Goal: Check status: Check status

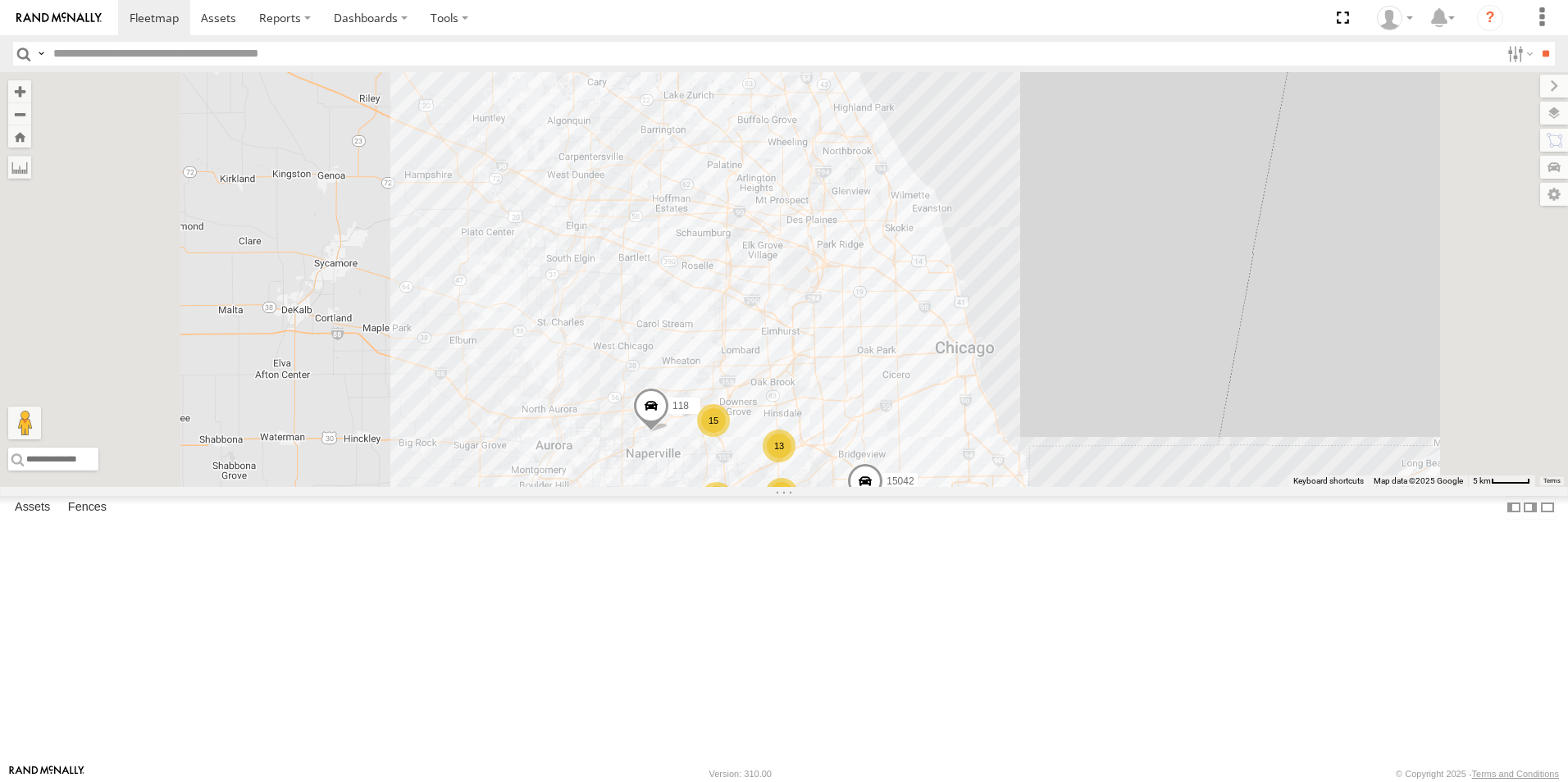
click at [0, 0] on div at bounding box center [0, 0] width 0 height 0
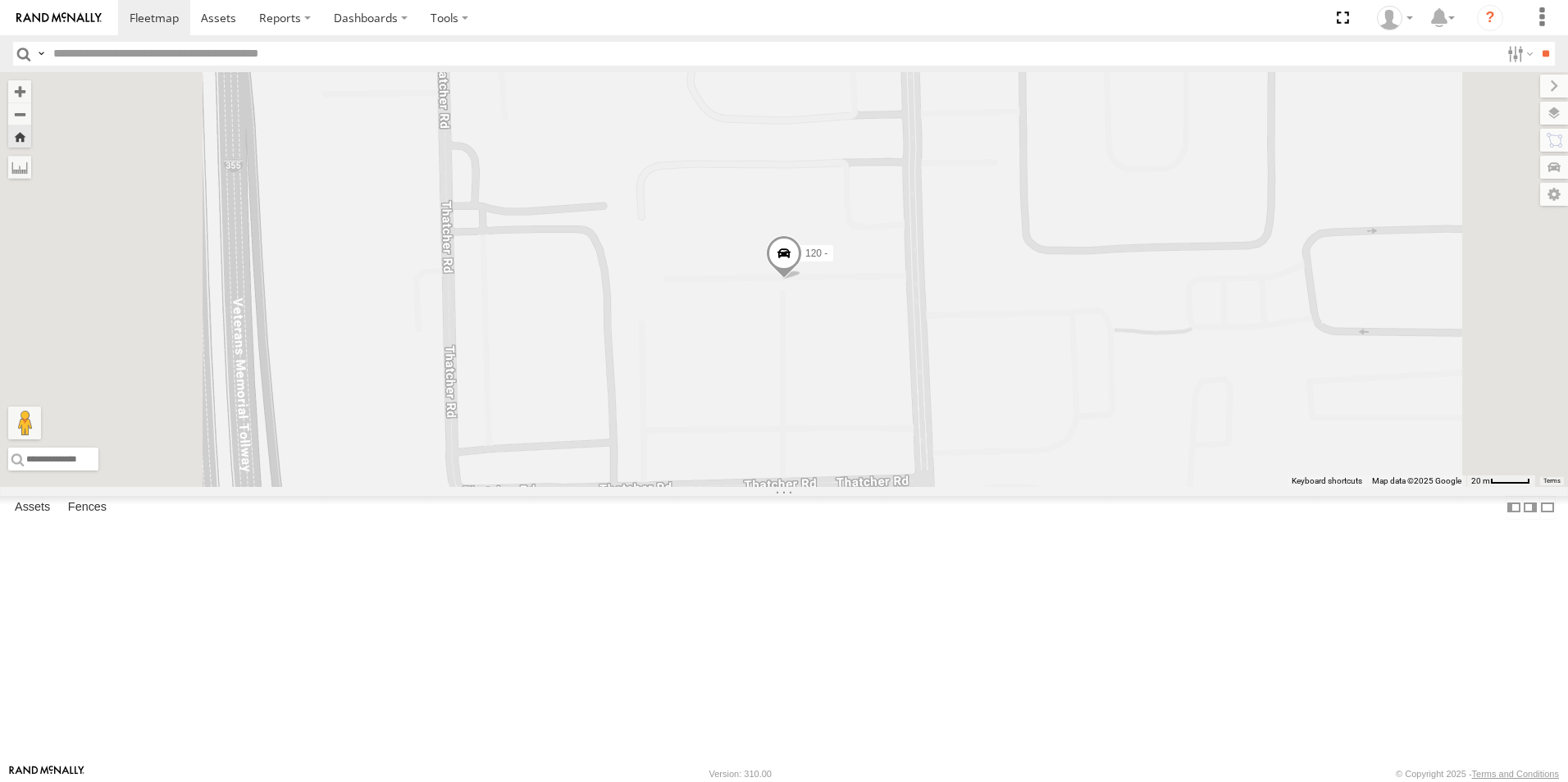
click at [802, 279] on span at bounding box center [784, 257] width 36 height 44
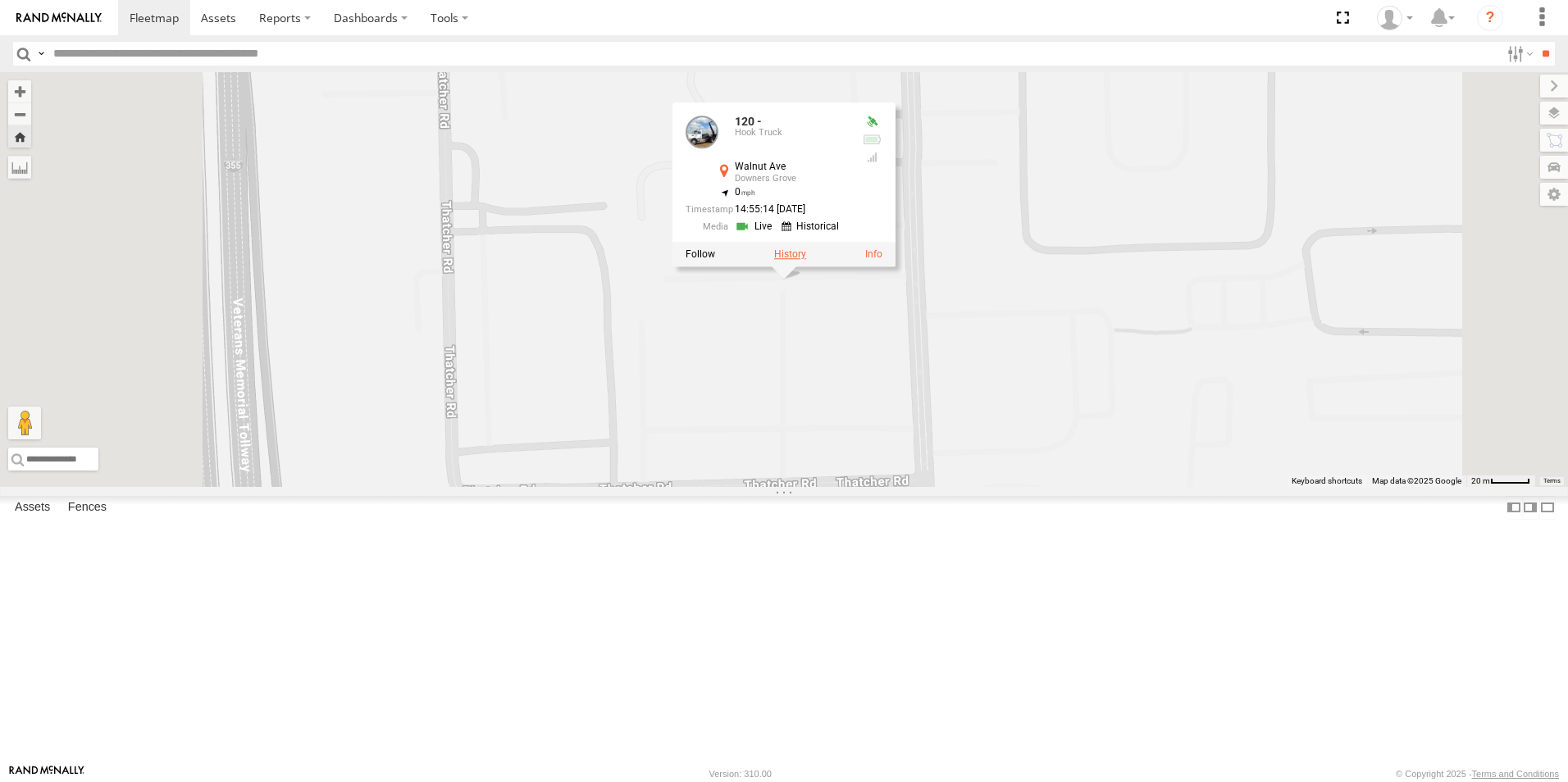
click at [806, 261] on label at bounding box center [790, 254] width 32 height 12
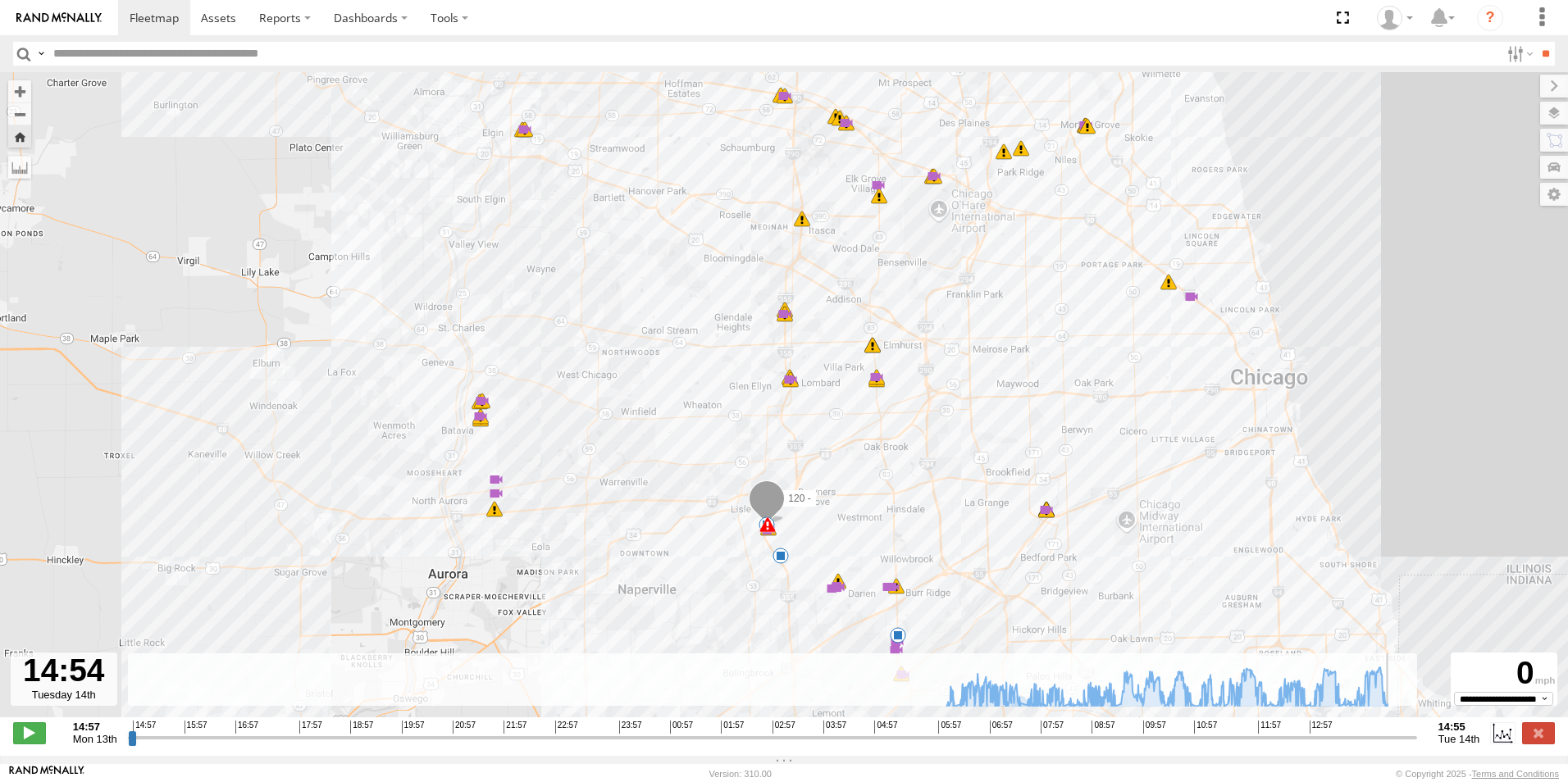
drag, startPoint x: 945, startPoint y: 746, endPoint x: 1410, endPoint y: 723, distance: 465.6
type input "**********"
click at [1410, 730] on input "range" at bounding box center [772, 738] width 1289 height 16
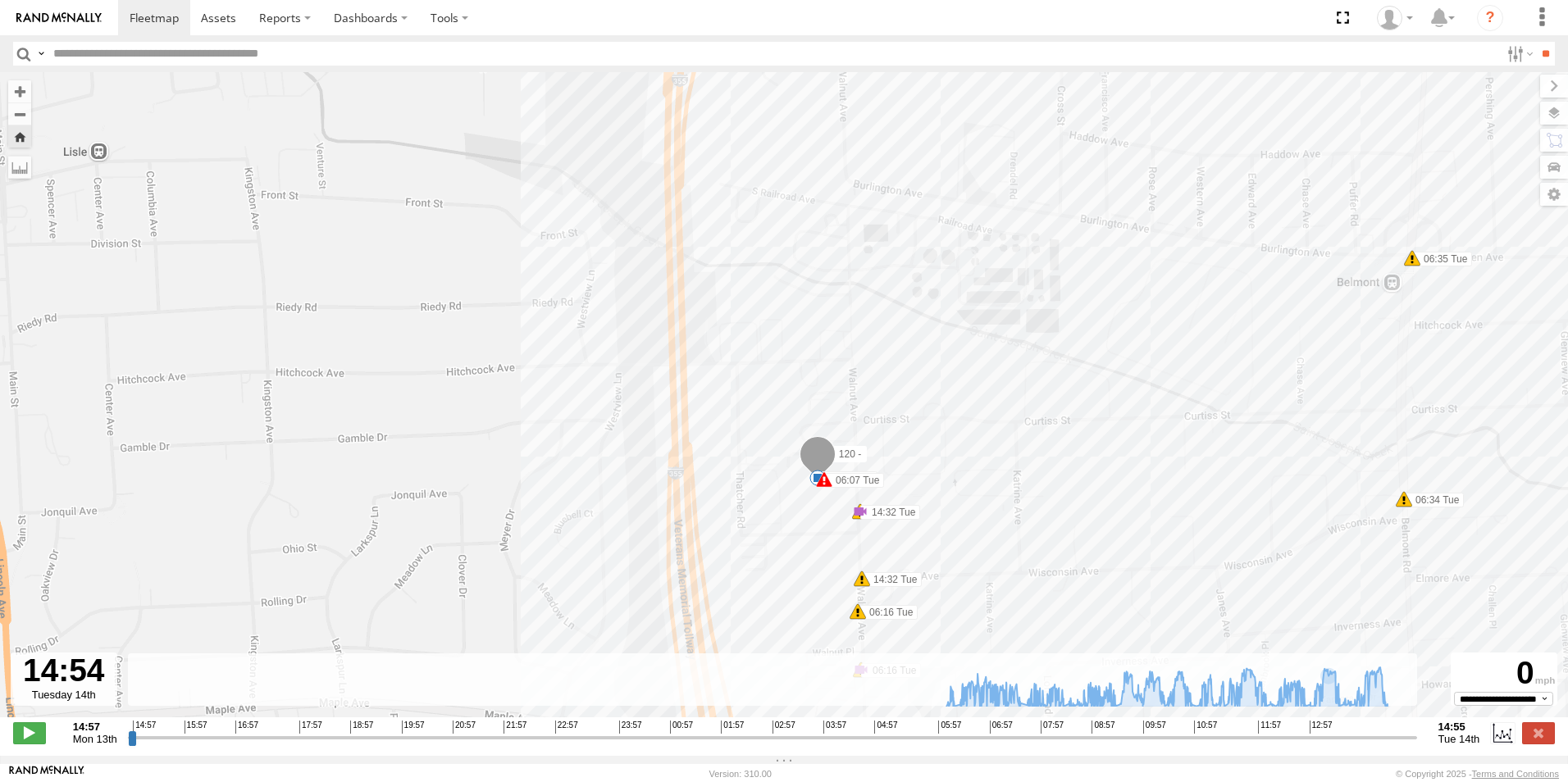
click at [824, 488] on span at bounding box center [824, 480] width 16 height 16
click at [777, 518] on div "120 - 06:07 Tue 06:23 Tue 06:50 Tue 06:51 Tue 06:51 Tue 06:55 Tue 06:55 Tue 07:…" at bounding box center [784, 403] width 1568 height 662
click at [862, 515] on span at bounding box center [860, 512] width 16 height 16
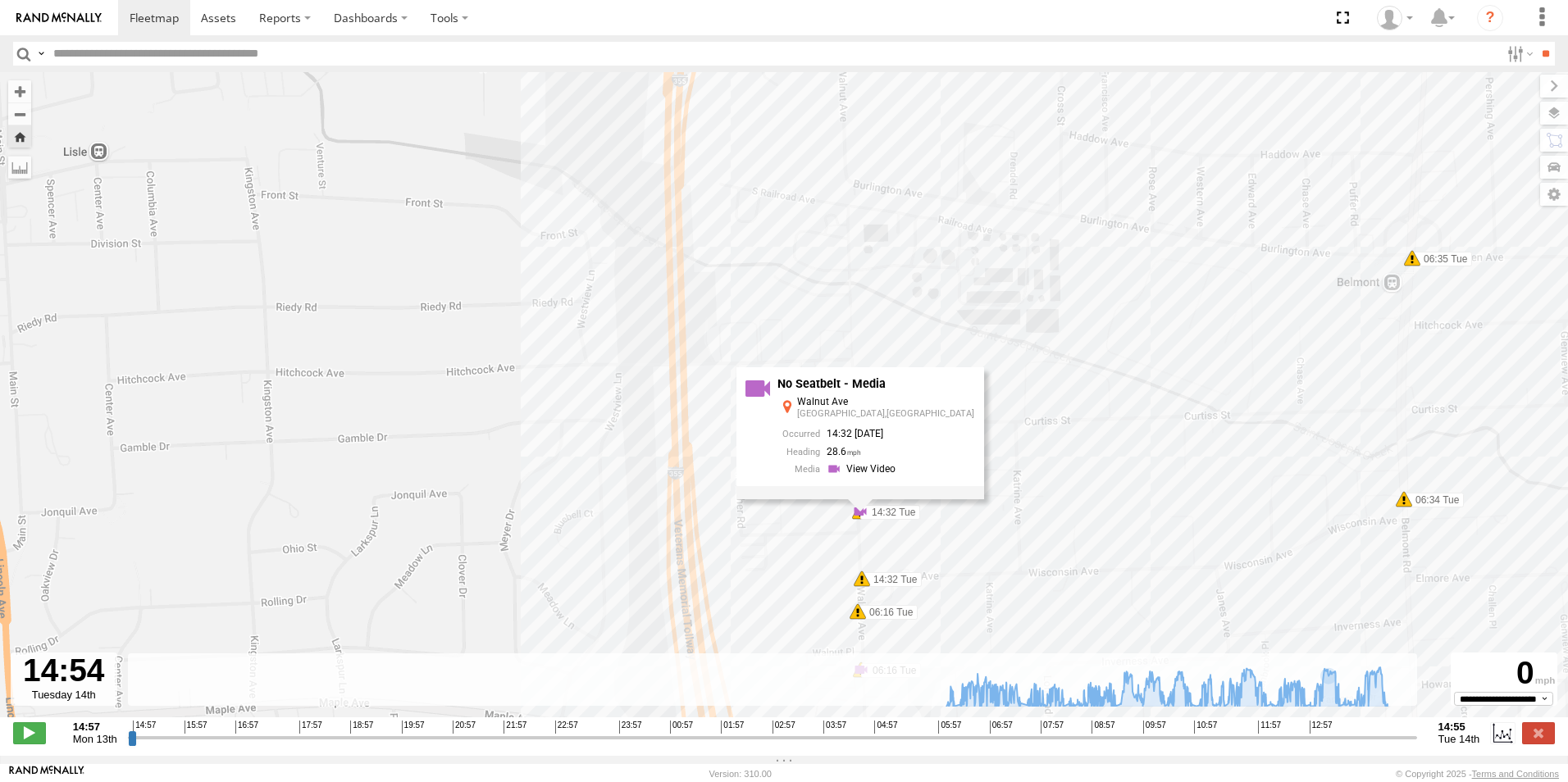
click at [777, 520] on div "120 - 06:07 Tue 06:23 Tue 06:50 Tue 06:51 Tue 06:51 Tue 06:55 Tue 06:55 Tue 07:…" at bounding box center [784, 403] width 1568 height 662
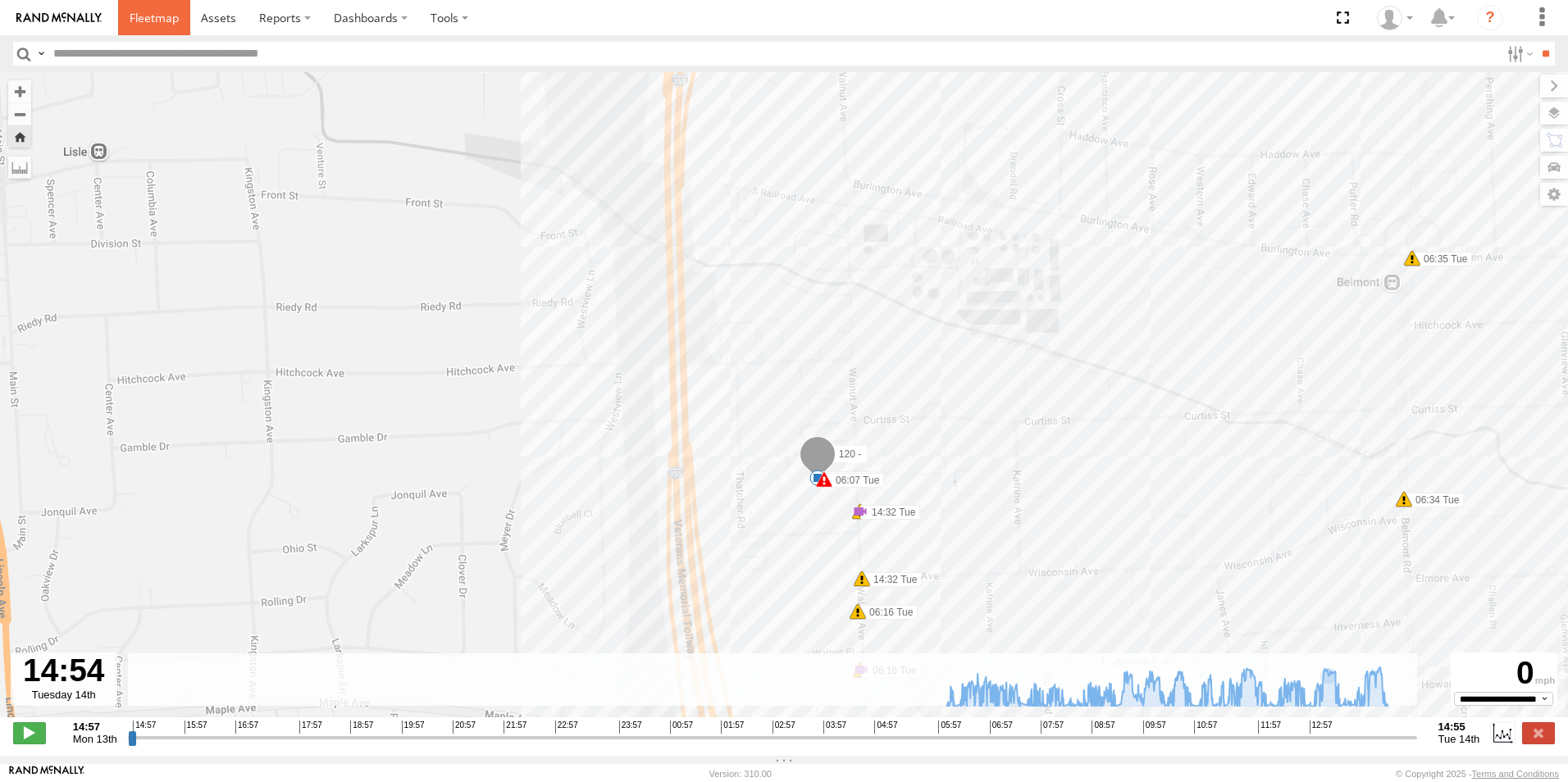
click at [133, 24] on span at bounding box center [153, 18] width 49 height 16
